Goal: Information Seeking & Learning: Learn about a topic

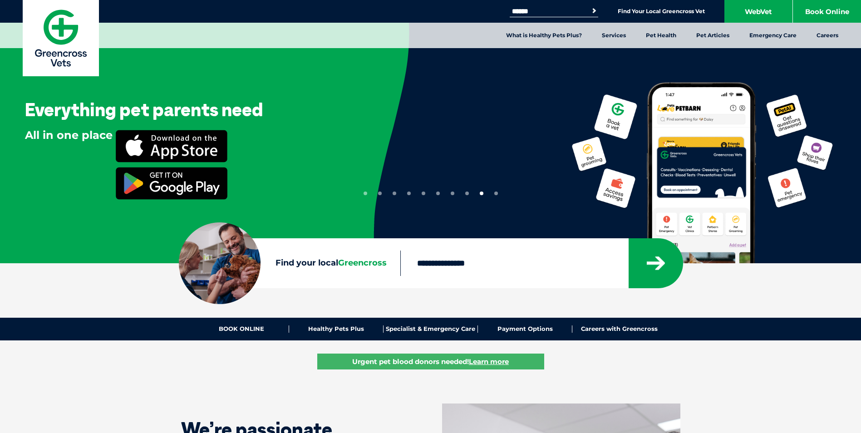
click at [561, 16] on div "Search for: Search Find Your Local Greencross Vet WebVet Book Online" at bounding box center [430, 11] width 861 height 23
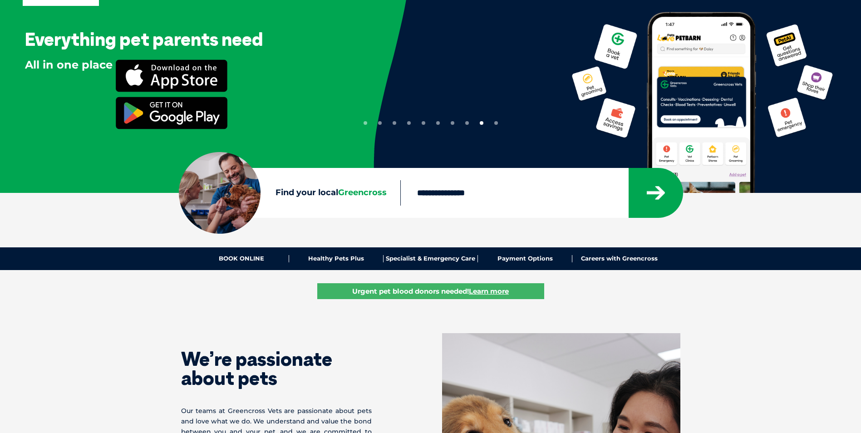
scroll to position [272, 0]
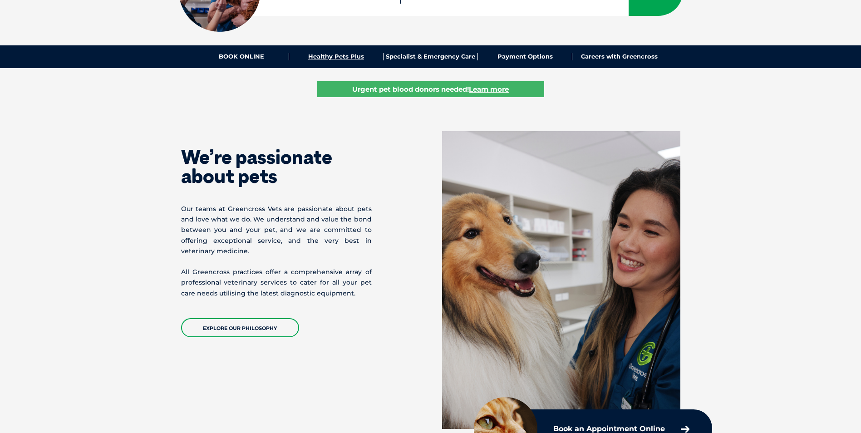
drag, startPoint x: 323, startPoint y: 54, endPoint x: 317, endPoint y: 59, distance: 8.0
click at [323, 55] on link "Healthy Pets Plus" at bounding box center [336, 56] width 94 height 7
